Goal: Navigation & Orientation: Understand site structure

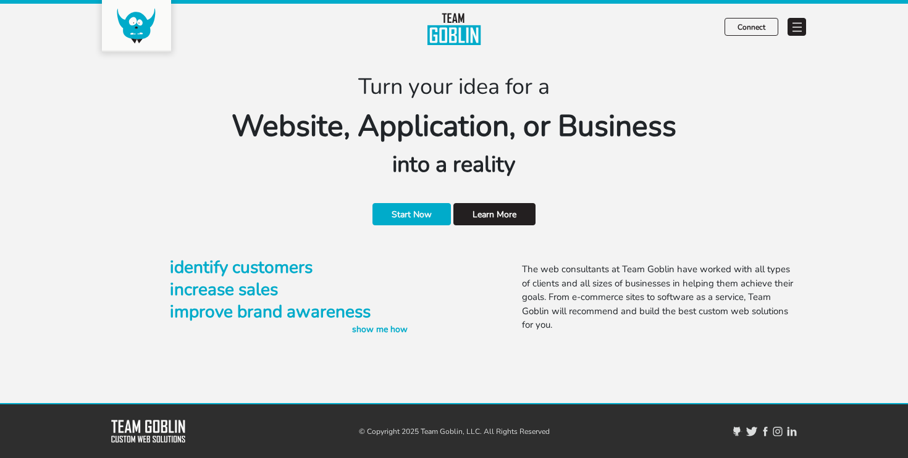
click at [802, 23] on span at bounding box center [796, 27] width 19 height 18
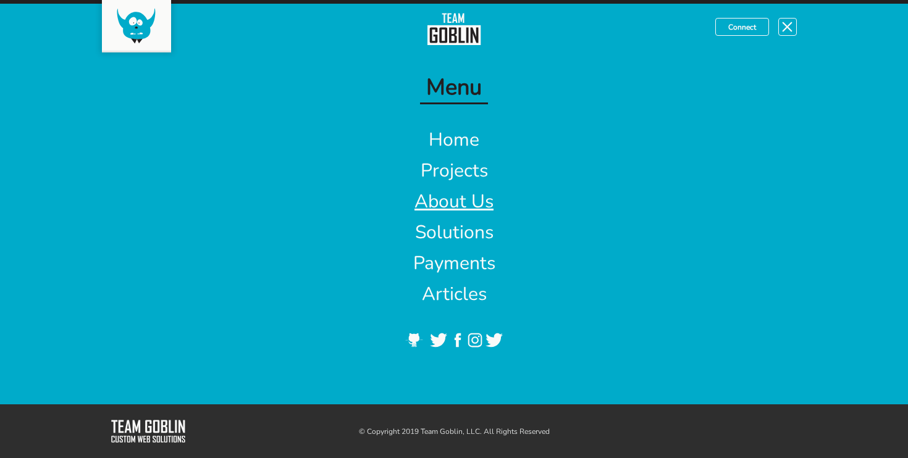
click at [439, 202] on link "About Us" at bounding box center [453, 201] width 79 height 25
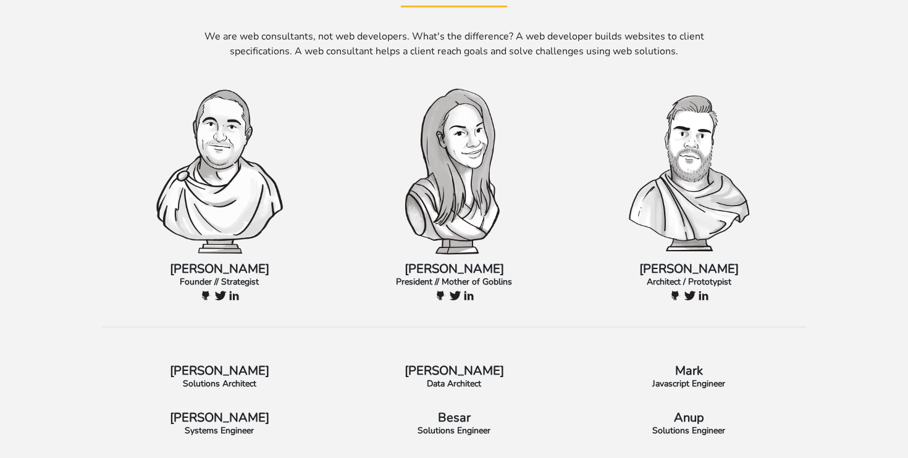
scroll to position [98, 0]
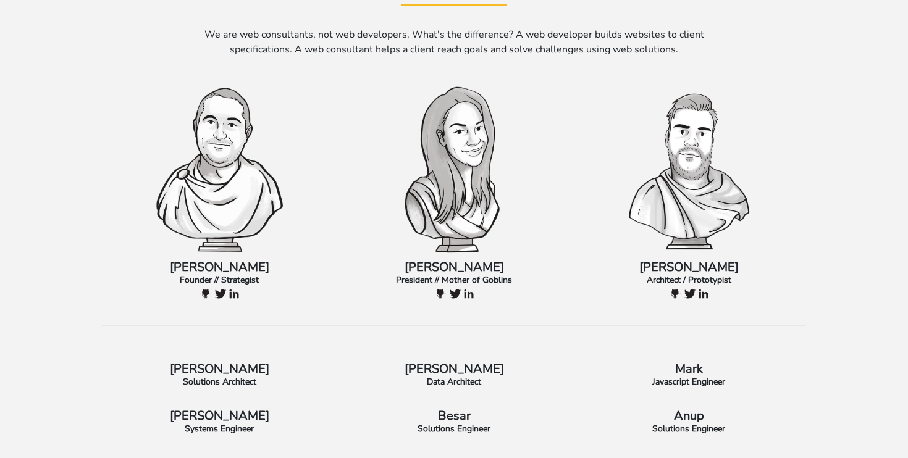
click at [215, 178] on img at bounding box center [219, 168] width 130 height 173
click at [218, 262] on p "Jake" at bounding box center [219, 267] width 216 height 12
click at [234, 295] on img at bounding box center [234, 294] width 10 height 10
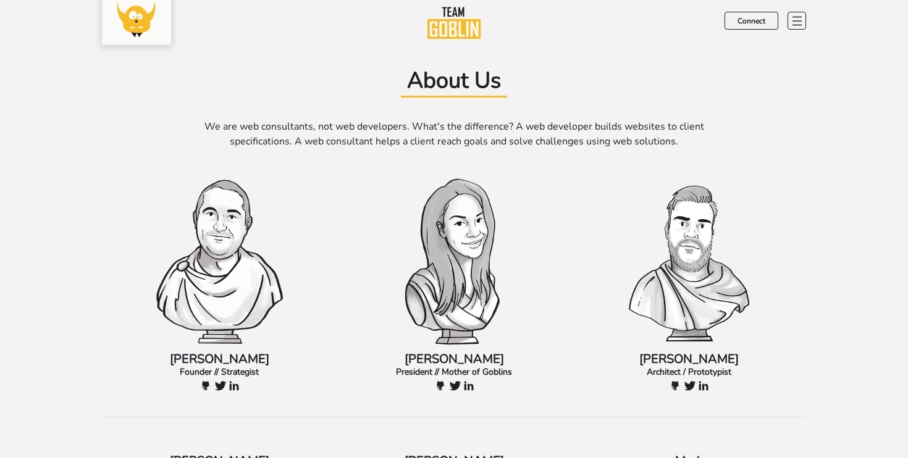
scroll to position [0, 0]
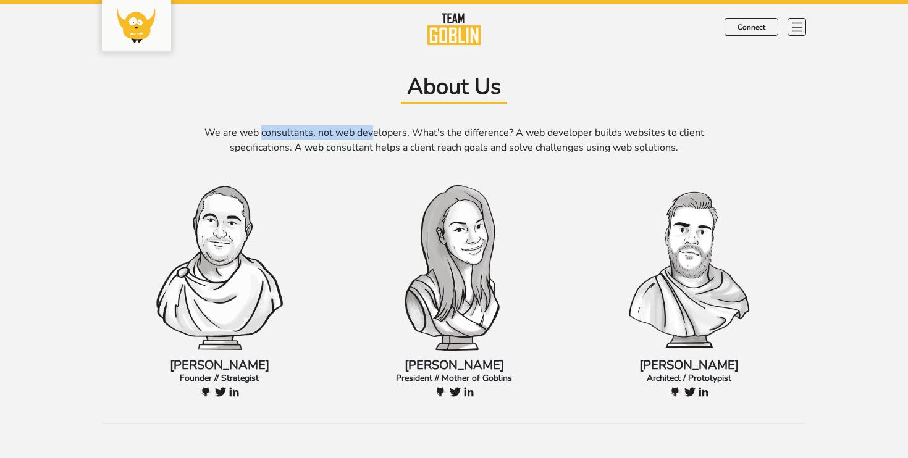
drag, startPoint x: 263, startPoint y: 134, endPoint x: 372, endPoint y: 132, distance: 109.3
click at [372, 132] on p "We are web consultants, not web developers. What's the difference? A web develo…" at bounding box center [454, 140] width 528 height 30
click at [756, 27] on link "Connect" at bounding box center [751, 27] width 54 height 18
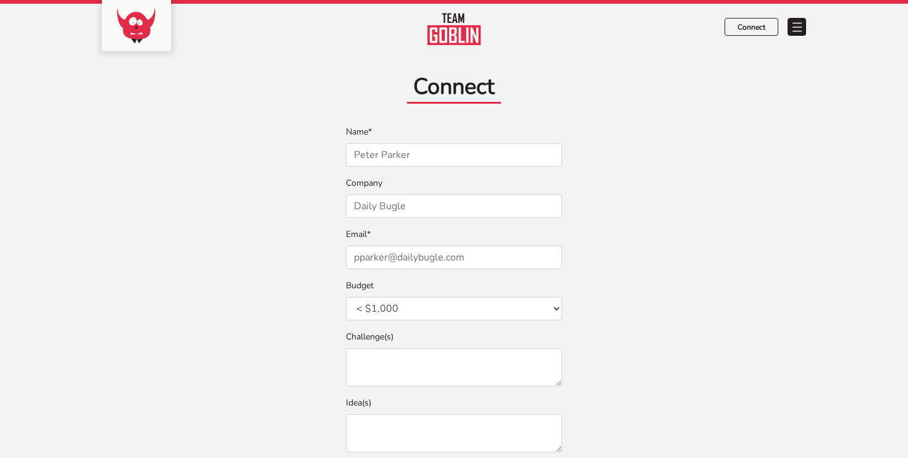
click at [798, 24] on span at bounding box center [796, 27] width 19 height 18
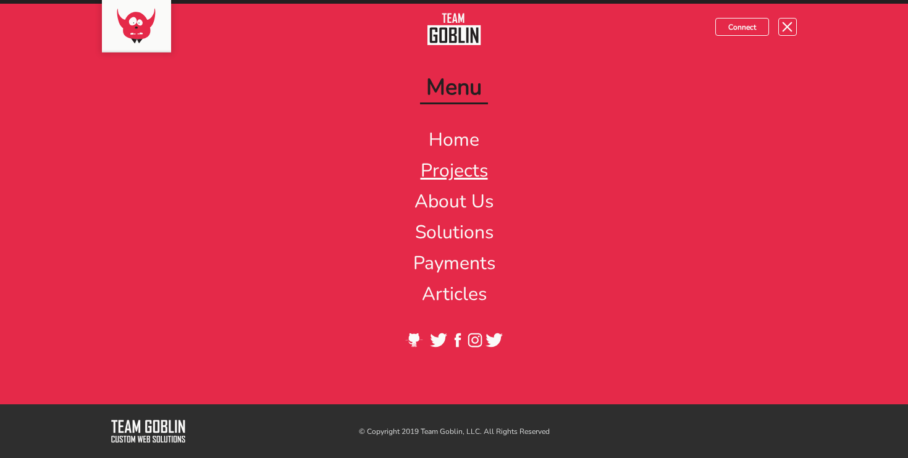
click at [477, 173] on link "Projects" at bounding box center [454, 170] width 67 height 25
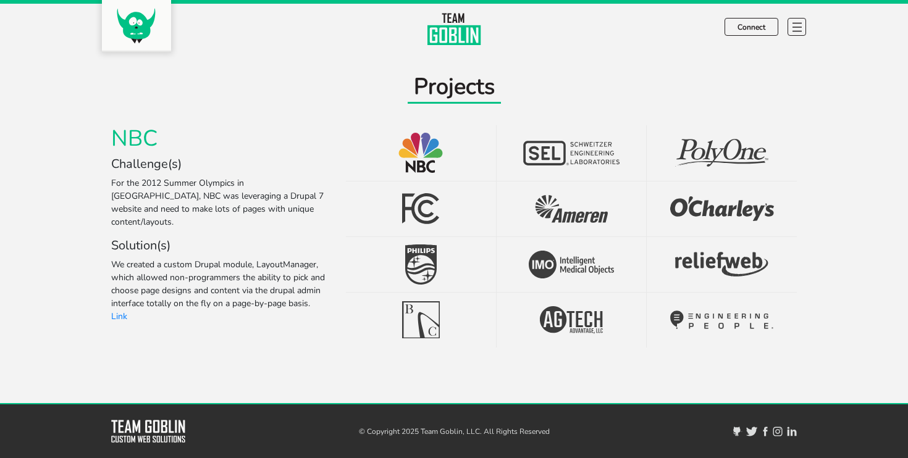
click at [801, 28] on span at bounding box center [796, 27] width 19 height 18
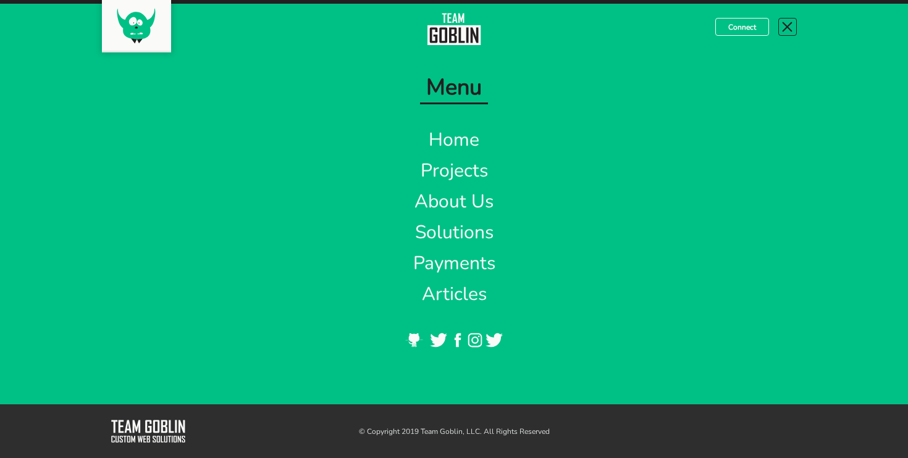
click at [788, 32] on span at bounding box center [787, 27] width 19 height 18
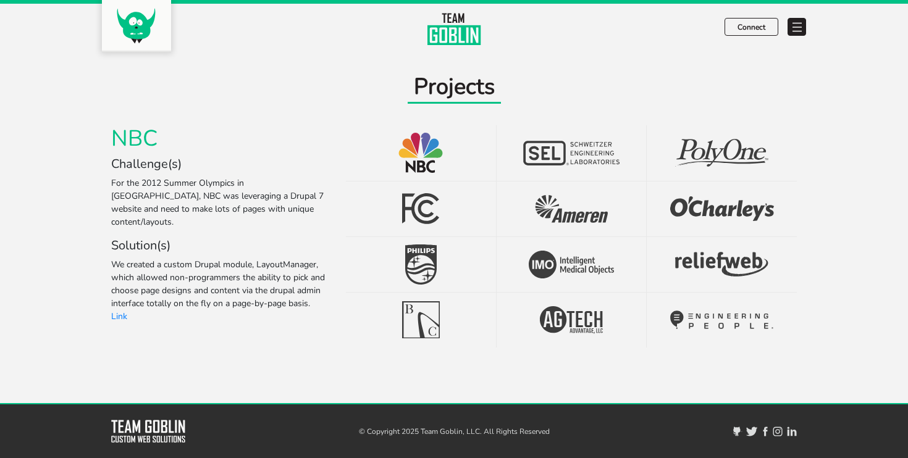
click at [798, 33] on span at bounding box center [796, 27] width 19 height 18
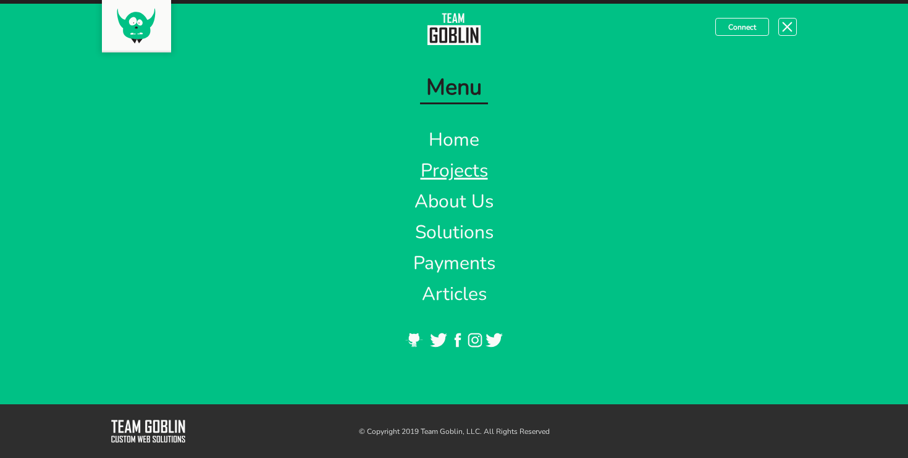
click at [475, 172] on link "Projects" at bounding box center [454, 170] width 67 height 25
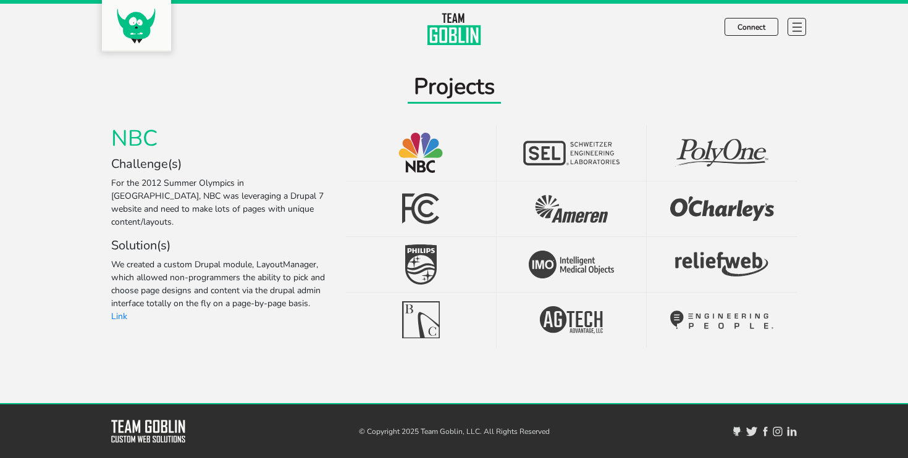
click at [797, 12] on div "Connect" at bounding box center [765, 22] width 82 height 36
click at [797, 20] on span at bounding box center [796, 27] width 19 height 18
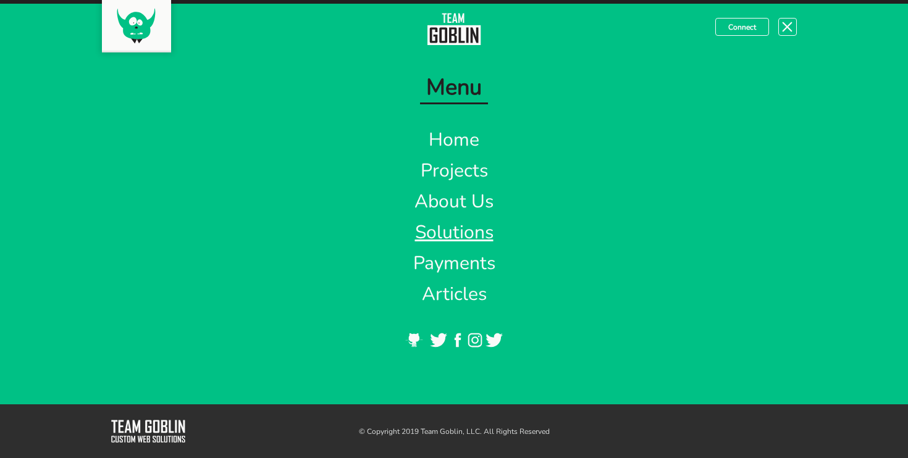
click at [458, 234] on link "Solutions" at bounding box center [454, 232] width 78 height 25
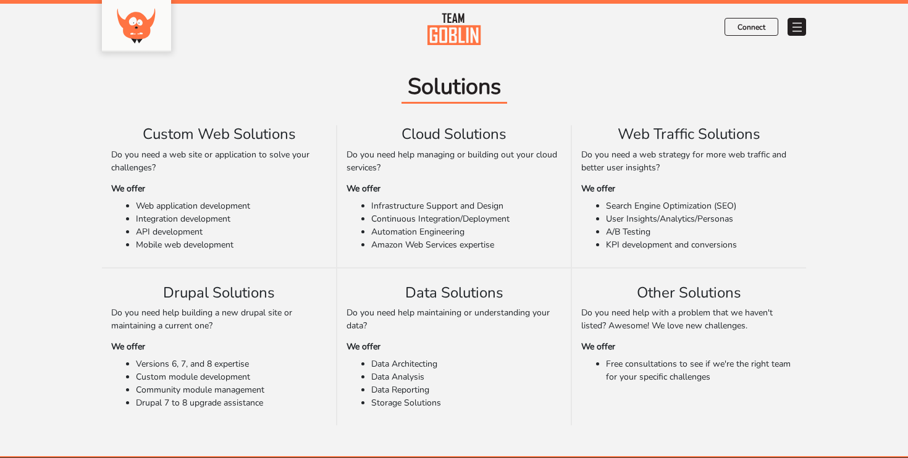
click at [798, 26] on span at bounding box center [796, 27] width 19 height 18
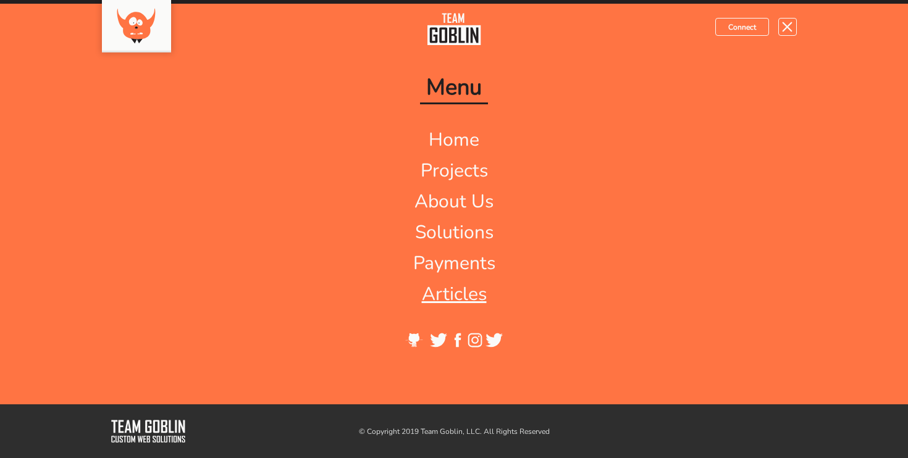
click at [464, 303] on link "Articles" at bounding box center [454, 294] width 65 height 25
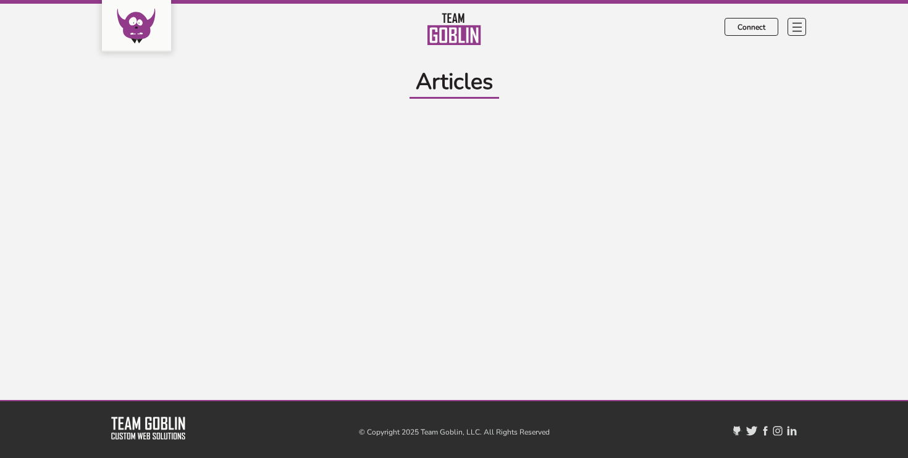
click at [453, 70] on span "Articles" at bounding box center [454, 83] width 90 height 32
click at [798, 38] on div at bounding box center [796, 30] width 19 height 24
click at [797, 35] on span at bounding box center [796, 27] width 19 height 18
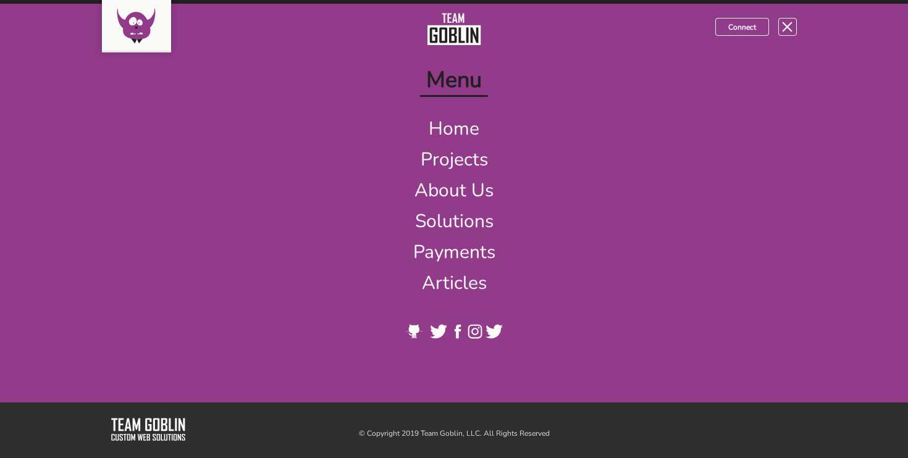
click at [474, 331] on img at bounding box center [474, 331] width 15 height 15
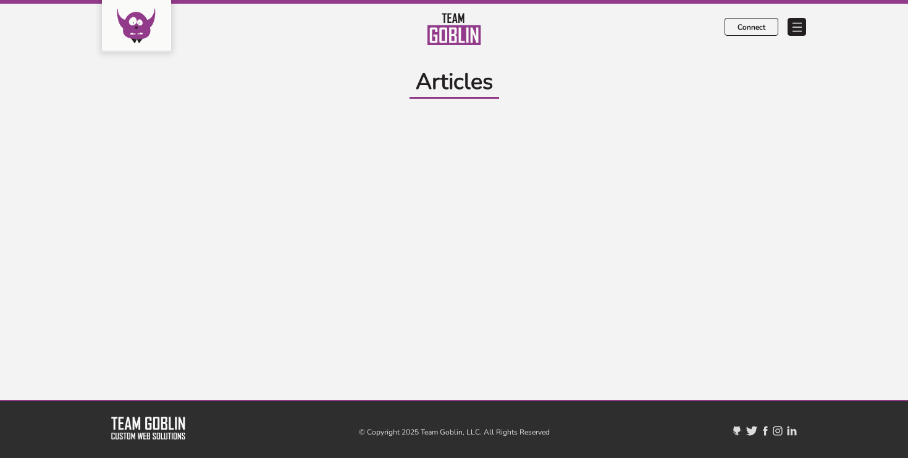
click at [804, 34] on span at bounding box center [796, 27] width 19 height 18
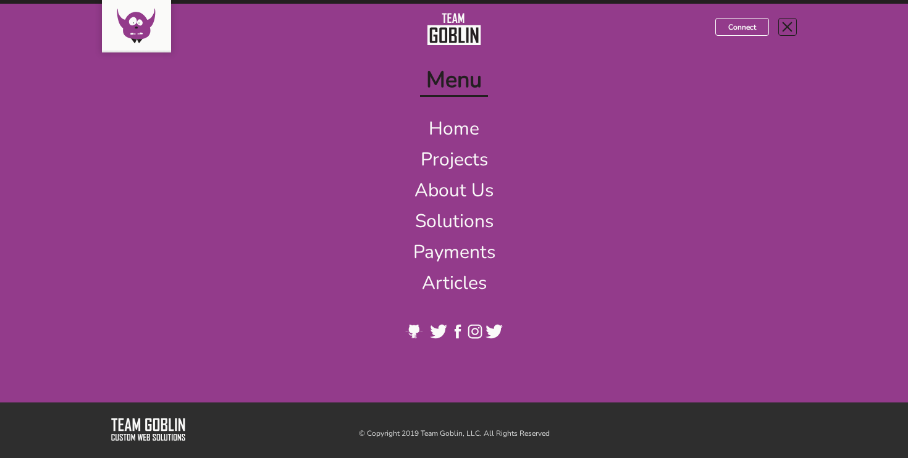
click at [781, 22] on span at bounding box center [787, 27] width 19 height 18
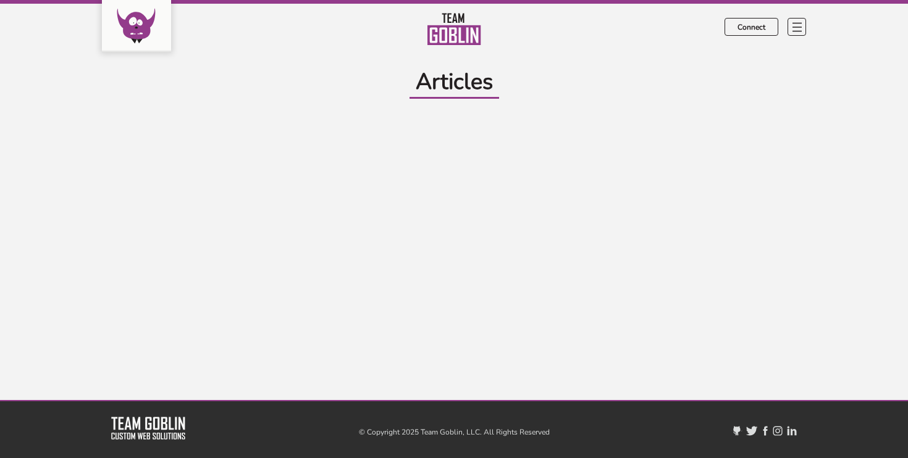
click at [765, 429] on img at bounding box center [765, 431] width 10 height 10
click at [735, 429] on img at bounding box center [737, 431] width 13 height 10
click at [794, 432] on img at bounding box center [792, 431] width 10 height 10
click at [793, 20] on span at bounding box center [796, 27] width 19 height 18
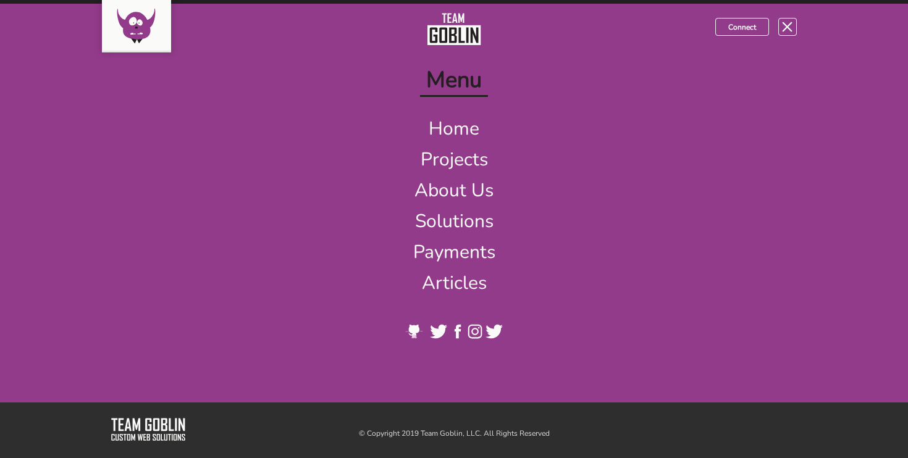
click at [442, 334] on img at bounding box center [438, 331] width 19 height 15
